Goal: Task Accomplishment & Management: Manage account settings

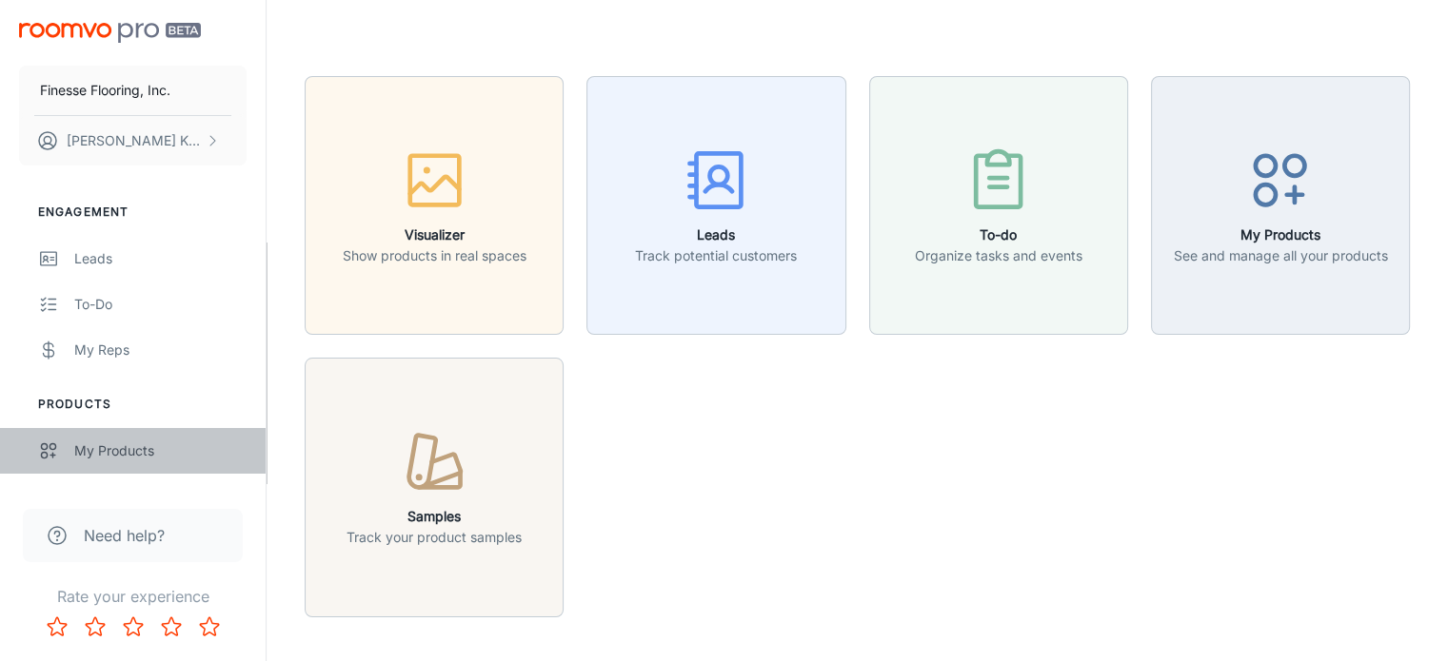
click at [95, 450] on div "My Products" at bounding box center [160, 451] width 172 height 21
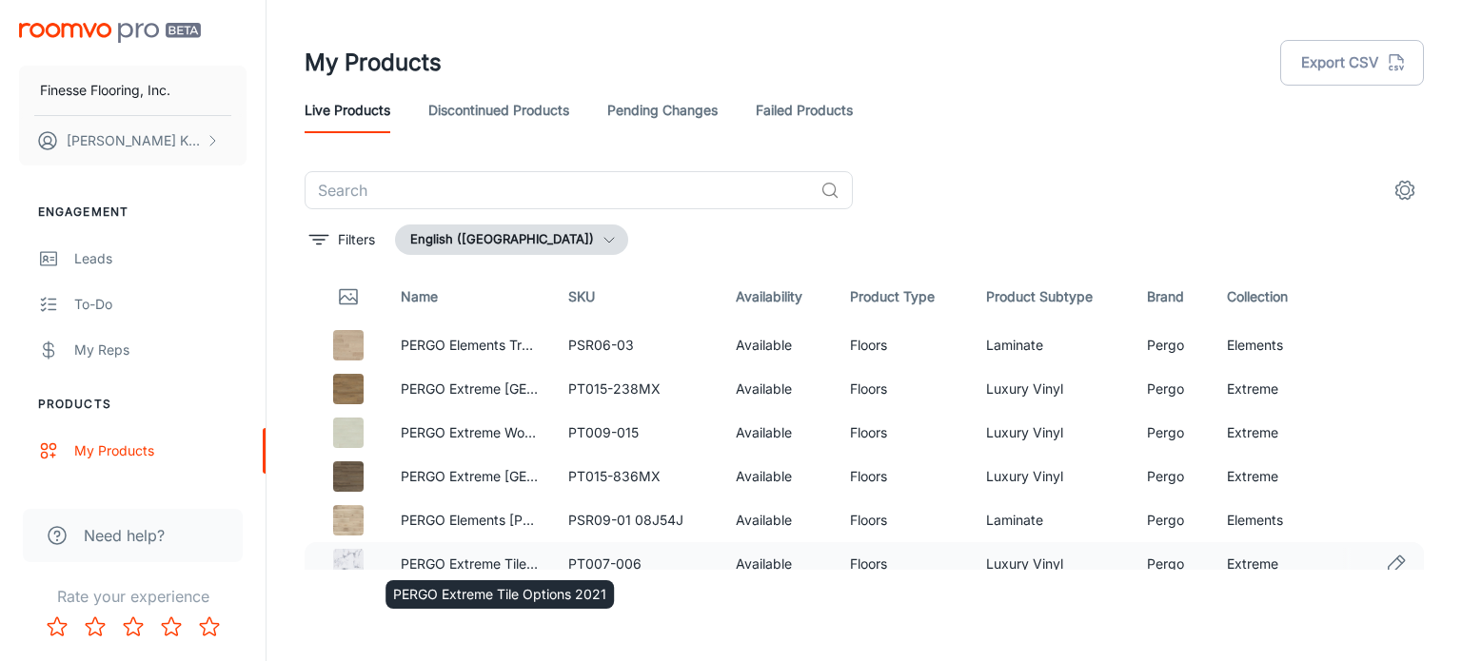
click at [503, 562] on link "PERGO Extreme Tile Options 2021" at bounding box center [507, 564] width 213 height 16
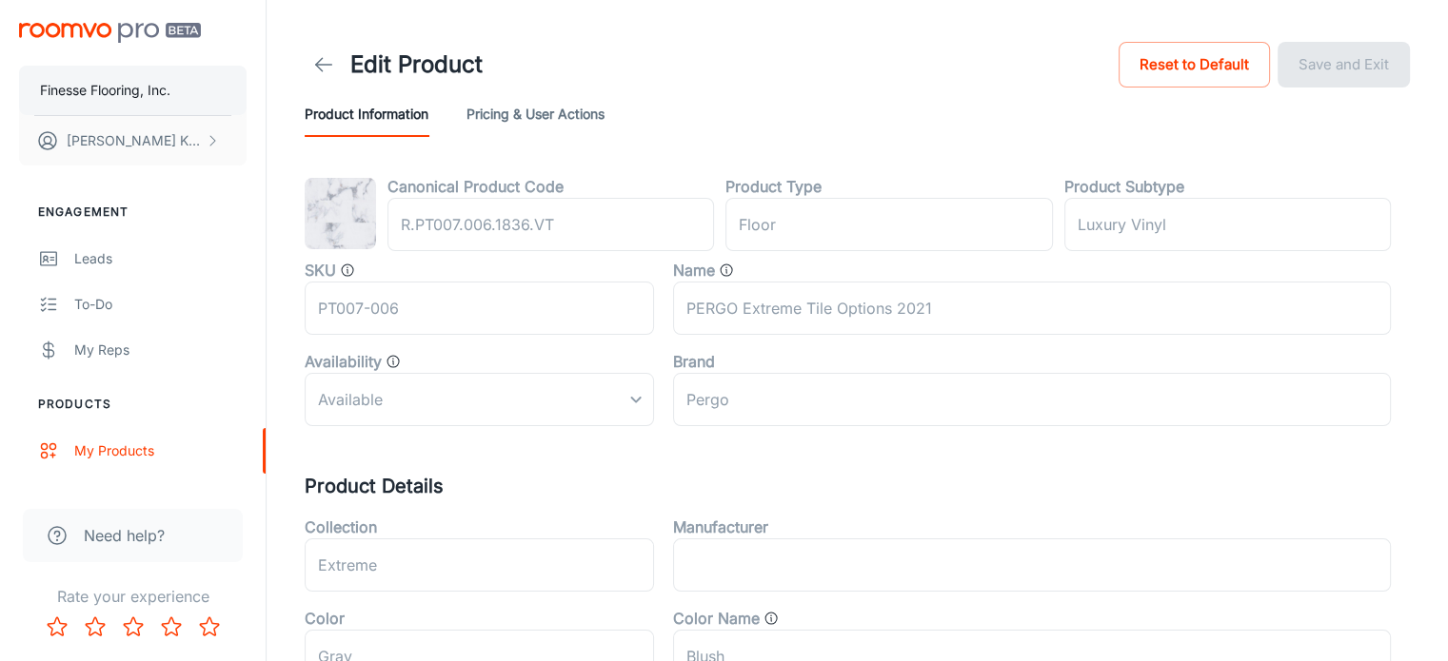
click at [95, 80] on p "Finesse Flooring, Inc." at bounding box center [105, 90] width 130 height 21
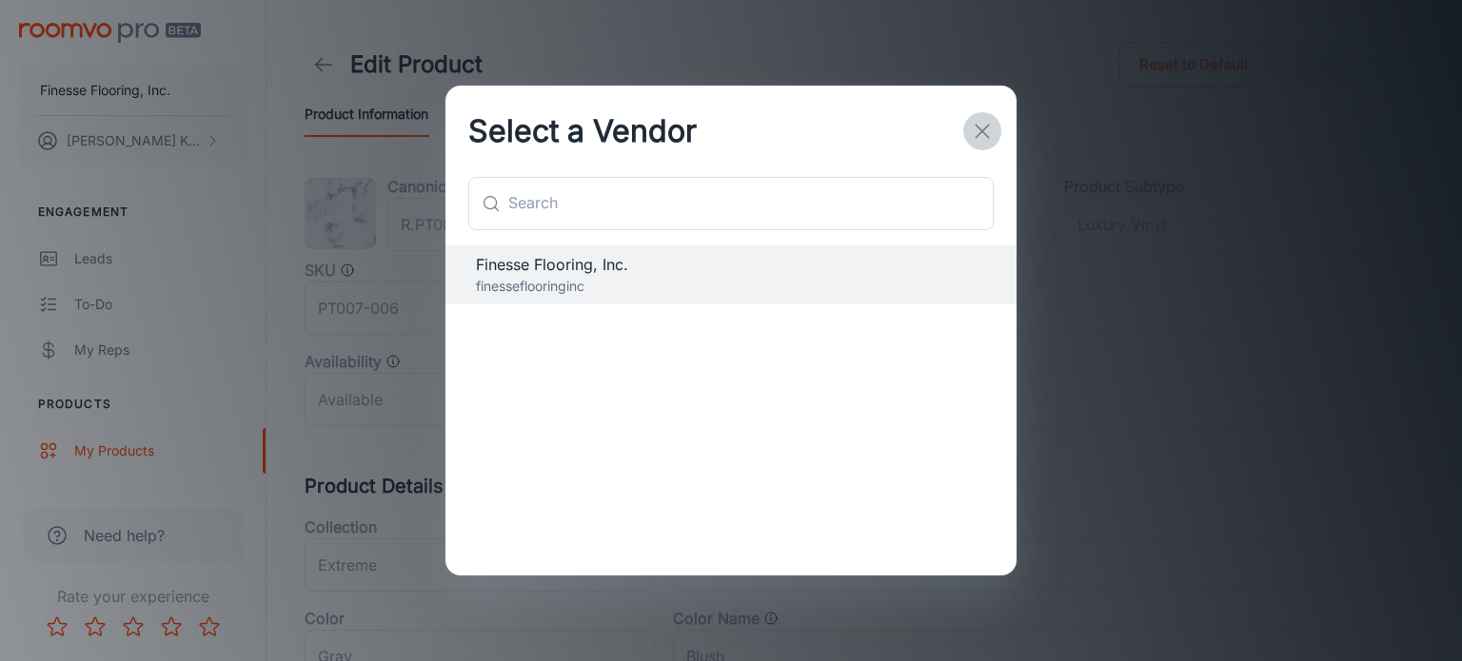
click at [977, 123] on icon "button" at bounding box center [982, 131] width 23 height 23
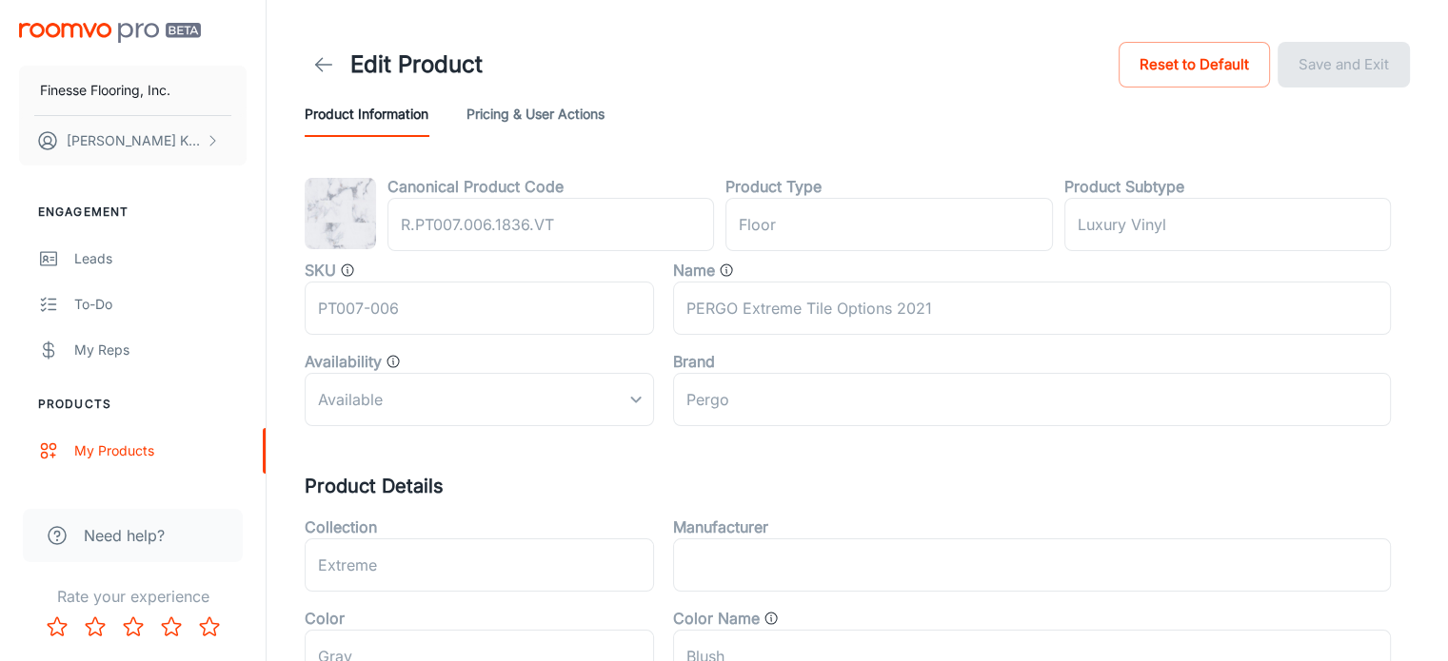
click at [324, 63] on icon at bounding box center [323, 64] width 23 height 23
